Goal: Information Seeking & Learning: Learn about a topic

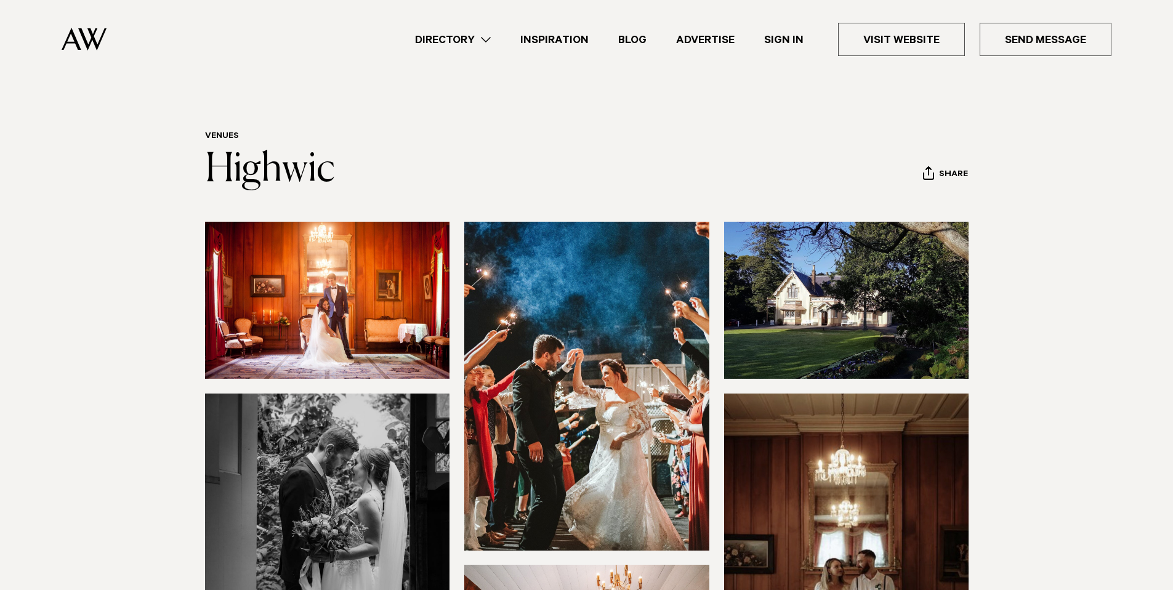
scroll to position [262, 0]
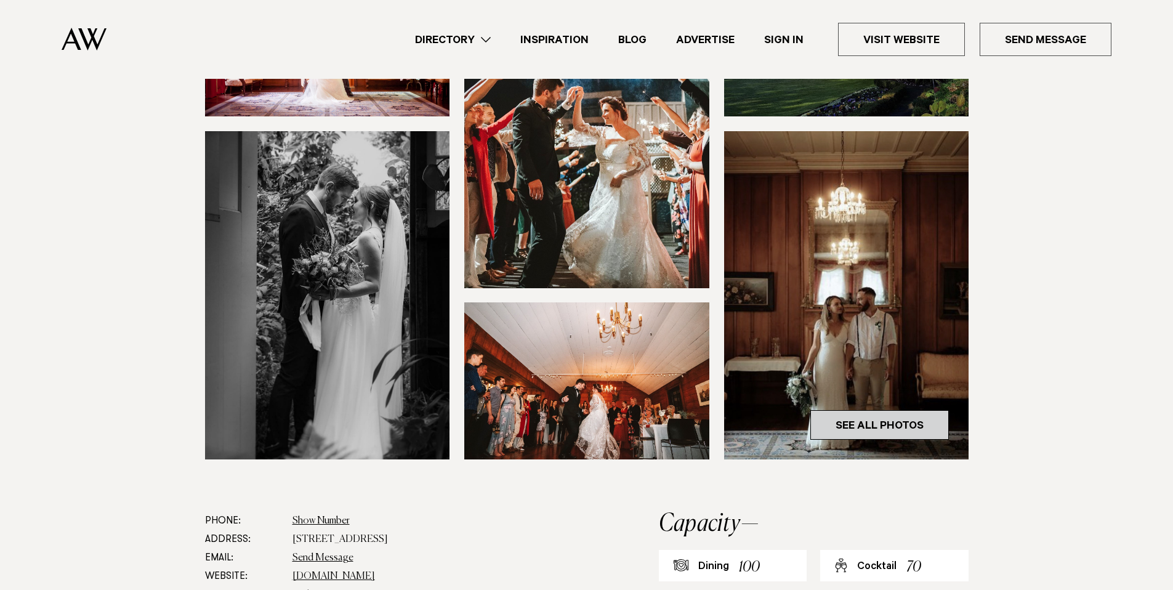
click at [886, 419] on link "See All Photos" at bounding box center [879, 425] width 139 height 30
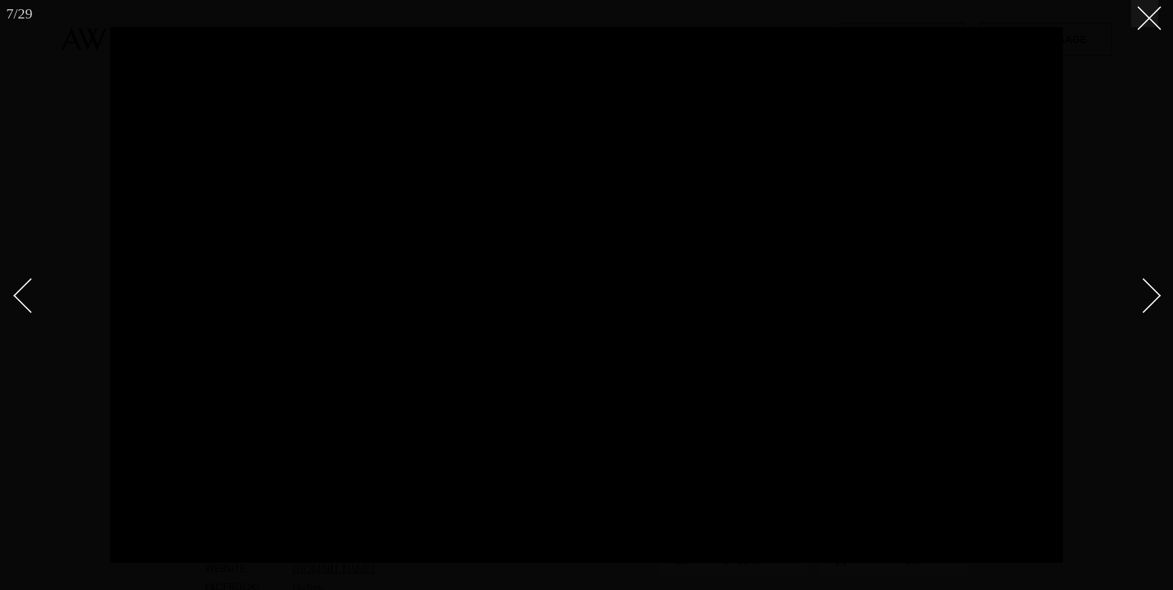
scroll to position [276, 0]
click at [1143, 17] on icon at bounding box center [1144, 13] width 15 height 15
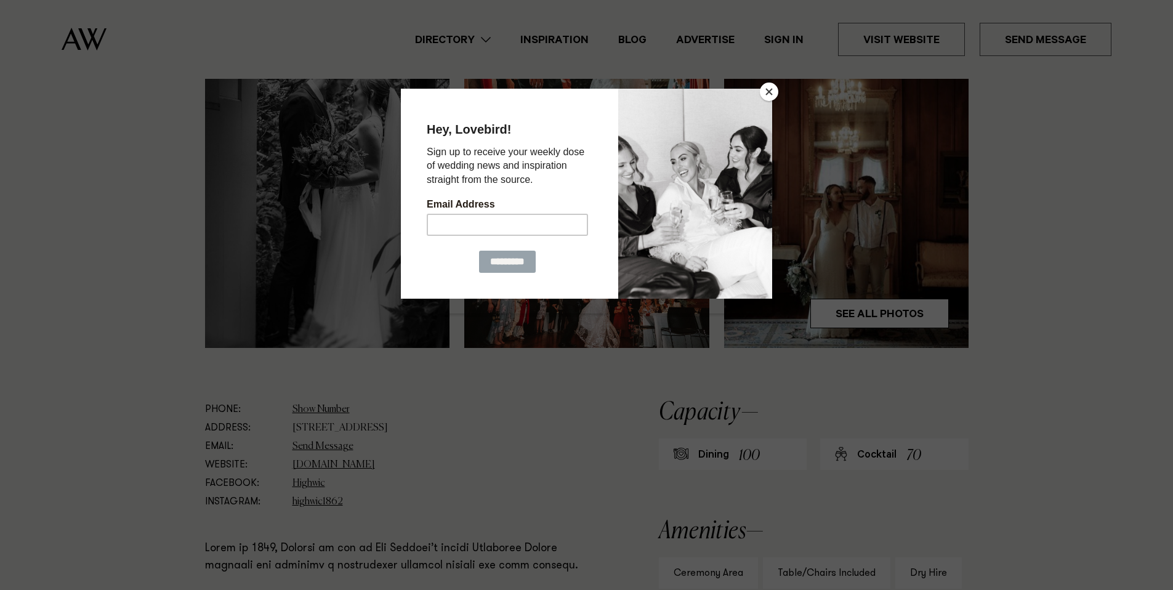
scroll to position [514, 0]
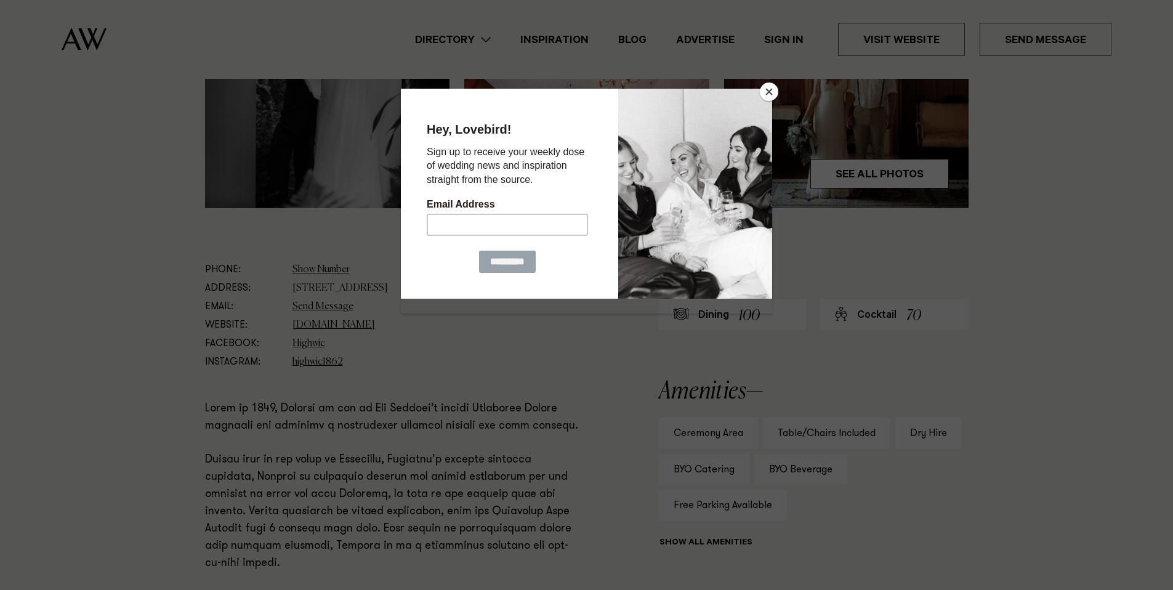
click at [773, 91] on button "Close" at bounding box center [769, 92] width 18 height 18
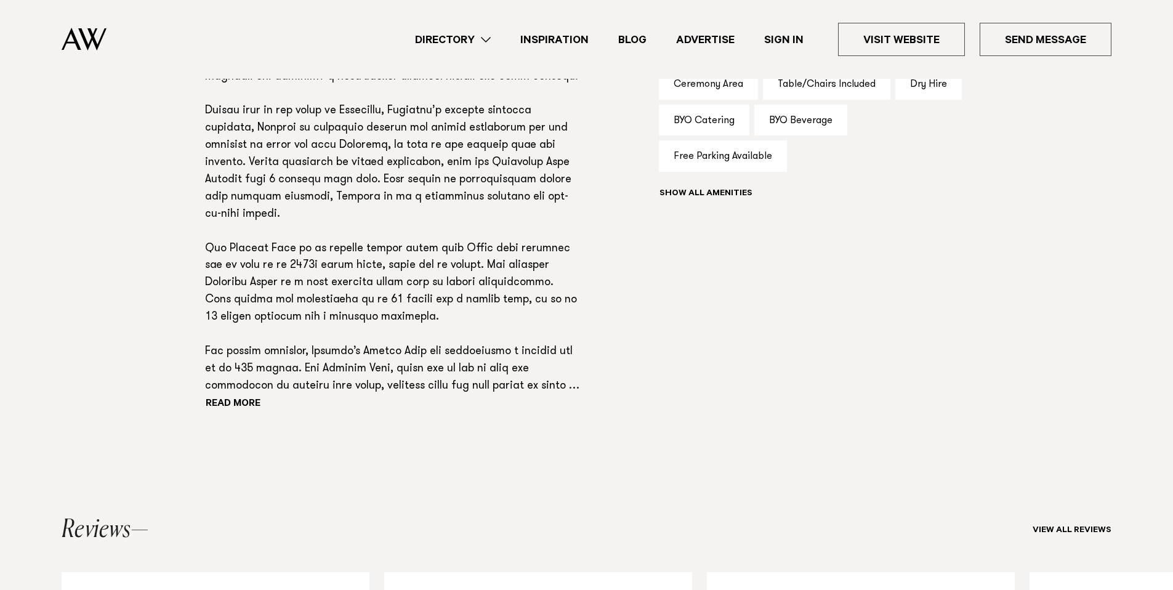
scroll to position [323, 0]
